Goal: Information Seeking & Learning: Learn about a topic

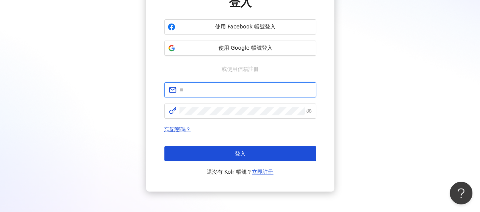
click at [216, 86] on input "text" at bounding box center [246, 90] width 132 height 8
type input "*"
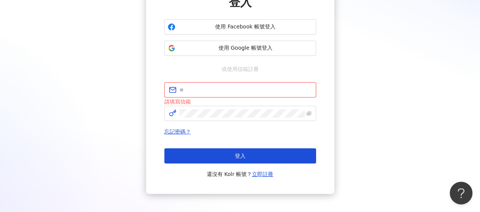
type input "*"
click at [194, 92] on input "text" at bounding box center [246, 90] width 132 height 8
type input "*"
type input "**********"
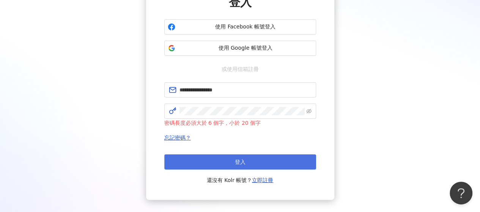
click at [216, 160] on button "登入" at bounding box center [240, 162] width 152 height 15
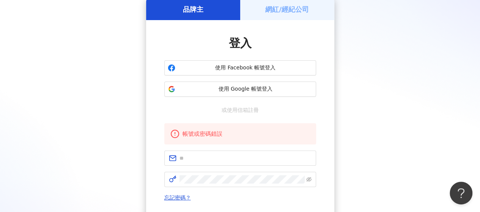
scroll to position [76, 0]
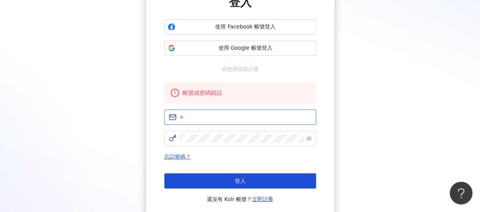
click at [198, 117] on input "text" at bounding box center [246, 117] width 132 height 8
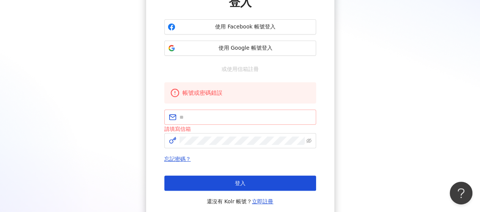
click at [195, 122] on span at bounding box center [240, 117] width 152 height 15
type input "**********"
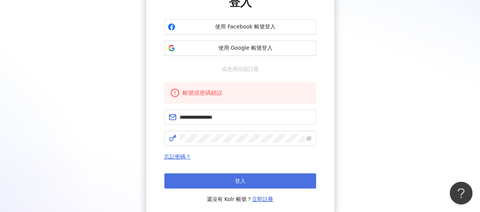
click at [206, 186] on button "登入" at bounding box center [240, 181] width 152 height 15
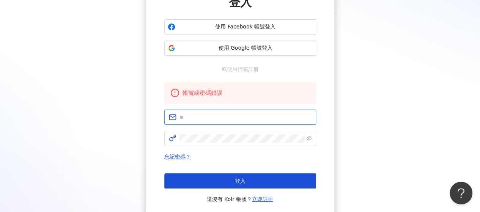
click at [199, 117] on input "text" at bounding box center [246, 117] width 132 height 8
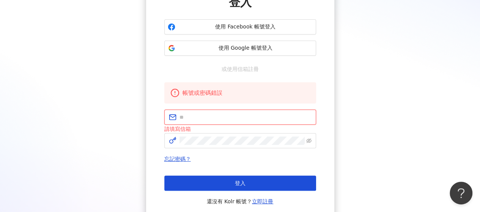
click at [205, 115] on input "text" at bounding box center [246, 117] width 132 height 8
paste input "**********"
type input "**********"
click at [175, 158] on link "忘記密碼？" at bounding box center [177, 159] width 27 height 6
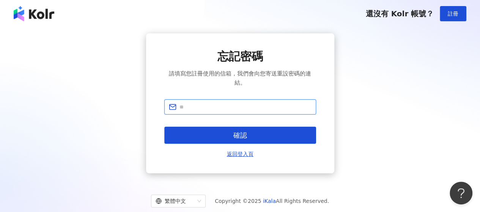
click at [233, 110] on input "text" at bounding box center [246, 107] width 132 height 8
paste input "**********"
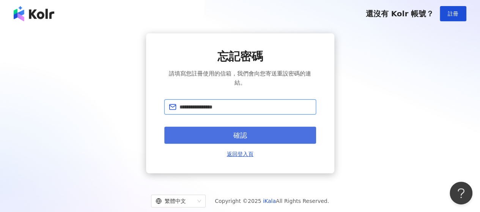
type input "**********"
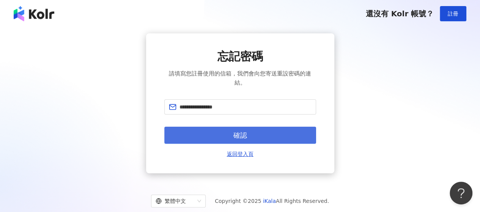
click at [210, 132] on button "確認" at bounding box center [240, 135] width 152 height 17
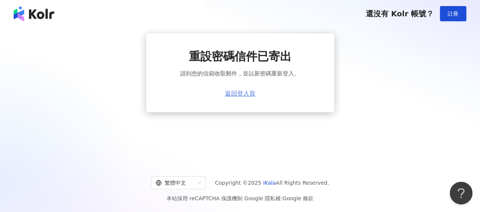
click at [241, 93] on link "返回登入頁" at bounding box center [240, 93] width 30 height 7
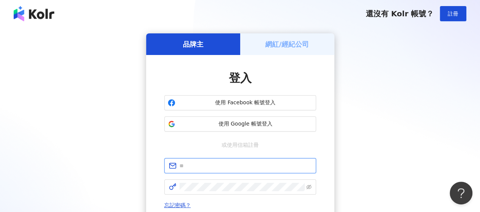
click at [199, 166] on input "text" at bounding box center [246, 166] width 132 height 8
paste input "**********"
type input "**********"
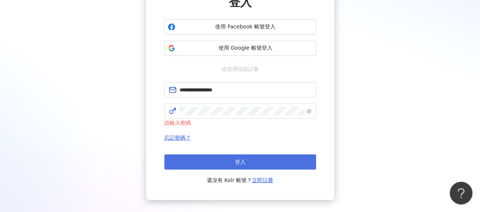
click at [219, 163] on button "登入" at bounding box center [240, 162] width 152 height 15
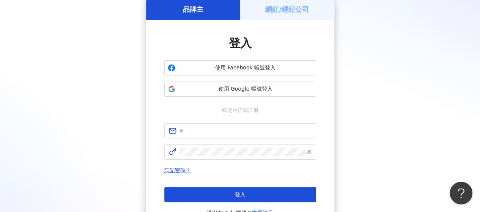
scroll to position [76, 0]
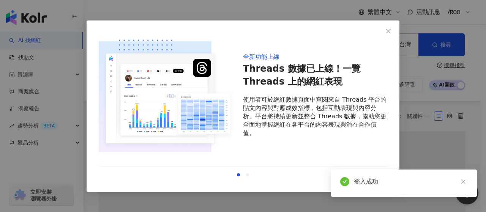
click at [387, 32] on icon "close" at bounding box center [388, 31] width 6 height 6
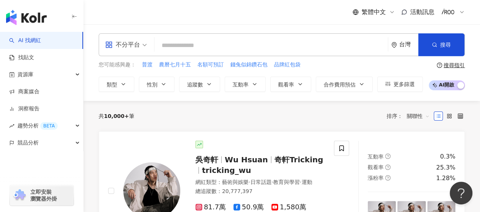
click at [456, 13] on div at bounding box center [453, 12] width 24 height 15
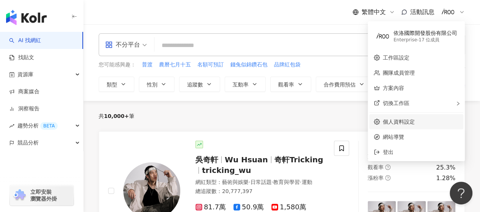
click at [390, 114] on ul "依洛國際開發股份有限公司 Enterprise - 17 位成員 工作區設定 團隊成員管理 方案內容 切換工作區 個人資料設定 網站導覽 登出" at bounding box center [416, 91] width 97 height 140
click at [404, 119] on link "個人資料設定" at bounding box center [399, 122] width 32 height 6
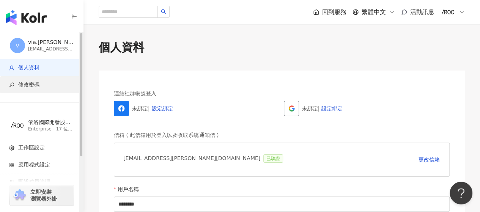
click at [29, 81] on span "修改密碼" at bounding box center [28, 85] width 21 height 8
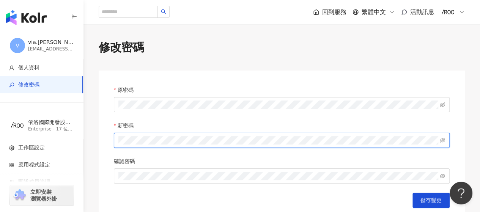
click at [110, 140] on div "原密碼 新密碼 確認密碼 儲存變更" at bounding box center [282, 152] width 366 height 162
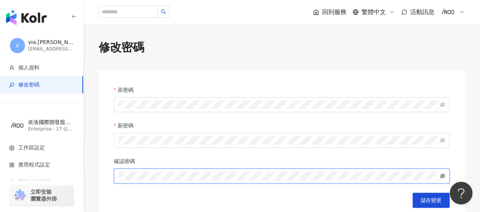
click at [442, 177] on icon "eye-invisible" at bounding box center [442, 176] width 5 height 5
click at [112, 176] on div "原密碼 新密碼 確認密碼 儲存變更" at bounding box center [282, 152] width 366 height 162
click at [424, 203] on span "儲存變更" at bounding box center [431, 200] width 21 height 6
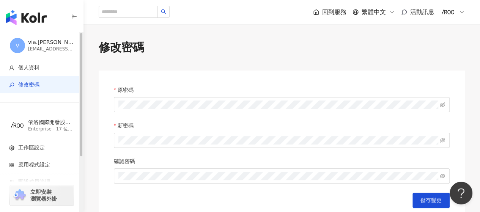
click at [37, 47] on div "via.chen@iroo.com" at bounding box center [51, 49] width 46 height 6
click at [33, 147] on span "工作區設定" at bounding box center [31, 148] width 27 height 8
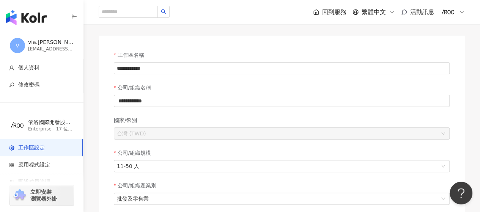
scroll to position [76, 0]
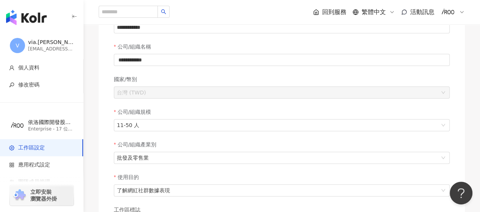
click at [448, 13] on img at bounding box center [448, 12] width 14 height 14
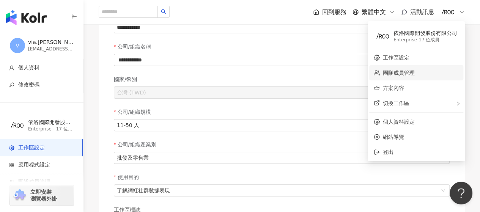
click at [406, 71] on link "團隊成員管理" at bounding box center [399, 73] width 32 height 6
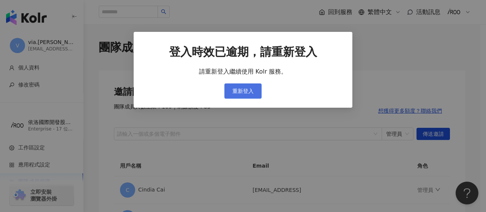
click at [242, 91] on span "重新登入" at bounding box center [242, 91] width 21 height 6
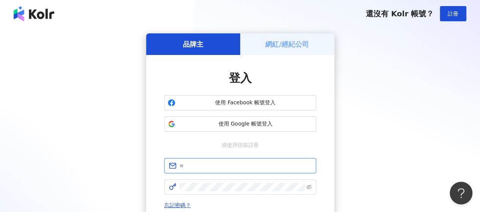
click at [227, 165] on input "text" at bounding box center [246, 166] width 132 height 8
type input "**********"
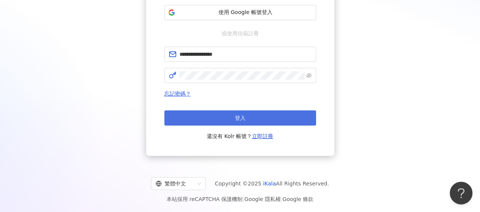
click at [224, 120] on button "登入" at bounding box center [240, 117] width 152 height 15
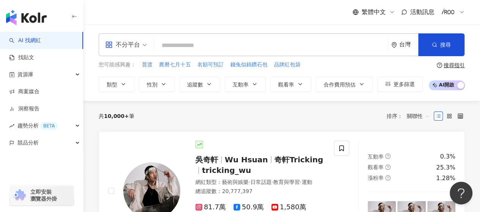
drag, startPoint x: 93, startPoint y: 15, endPoint x: 88, endPoint y: 9, distance: 7.8
click at [93, 15] on div "繁體中文 活動訊息" at bounding box center [282, 12] width 397 height 24
click at [443, 9] on img at bounding box center [448, 12] width 14 height 14
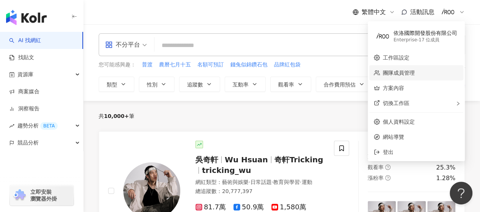
click at [401, 73] on link "團隊成員管理" at bounding box center [399, 73] width 32 height 6
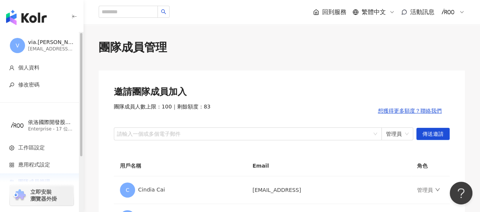
click at [35, 17] on img "button" at bounding box center [26, 17] width 41 height 15
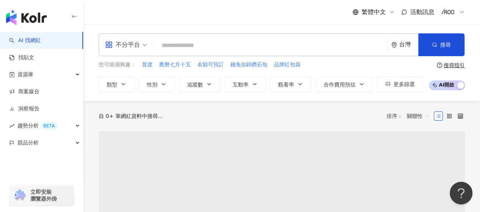
click at [198, 38] on input "search" at bounding box center [271, 45] width 227 height 14
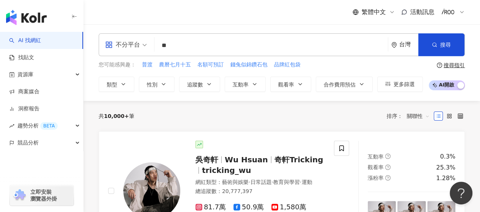
type input "**"
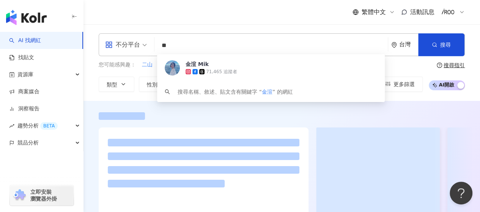
click at [251, 64] on span "金渲 Mik" at bounding box center [282, 64] width 192 height 8
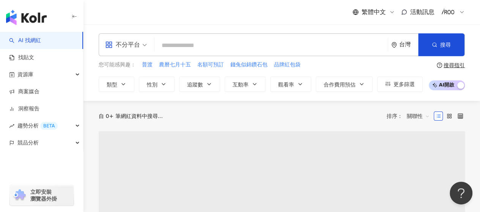
click at [181, 114] on div "自 0+ 筆網紅資料中搜尋... 排序： 關聯性" at bounding box center [282, 116] width 366 height 12
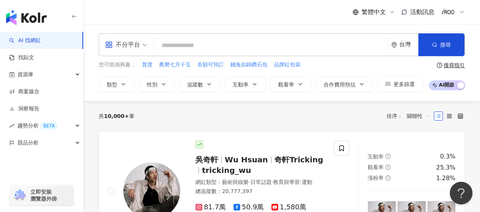
click at [133, 12] on div "繁體中文 活動訊息" at bounding box center [282, 12] width 366 height 24
click at [456, 9] on div at bounding box center [453, 12] width 24 height 15
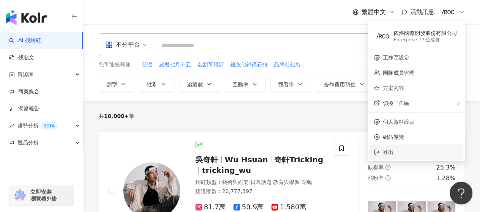
click at [386, 153] on span "登出" at bounding box center [388, 152] width 11 height 6
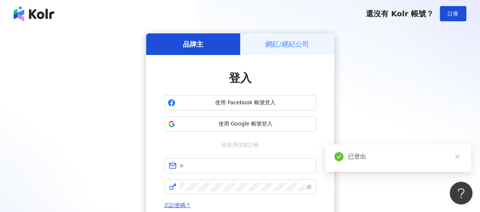
click at [68, 55] on div "品牌主 網紅/經紀公司 登入 使用 Facebook 帳號登入 使用 Google 帳號登入 或使用信箱註冊 忘記密碼？ 登入 還沒有 Kolr 帳號？ 立即…" at bounding box center [240, 150] width 462 height 234
click at [95, 184] on div "品牌主 網紅/經紀公司 登入 使用 Facebook 帳號登入 使用 Google 帳號登入 或使用信箱註冊 忘記密碼？ 登入 還沒有 Kolr 帳號？ 立即…" at bounding box center [240, 150] width 462 height 234
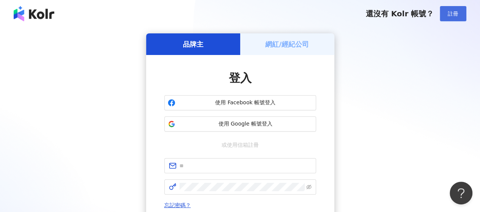
click at [448, 14] on span "註冊" at bounding box center [453, 14] width 11 height 6
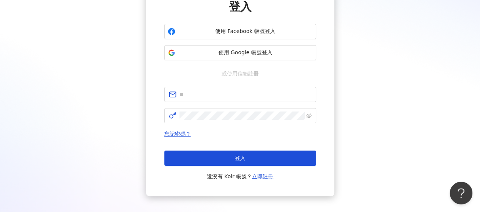
scroll to position [112, 0]
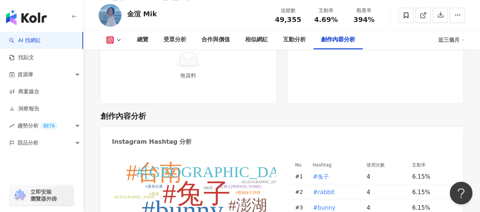
scroll to position [2202, 0]
